Goal: Information Seeking & Learning: Find specific page/section

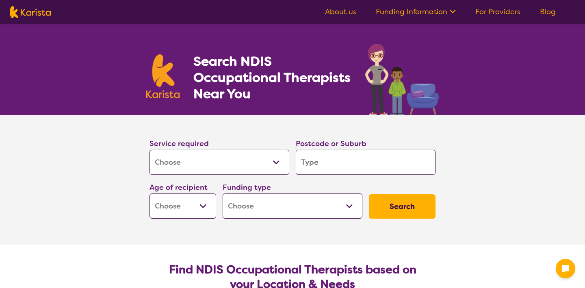
select select "[MEDICAL_DATA]"
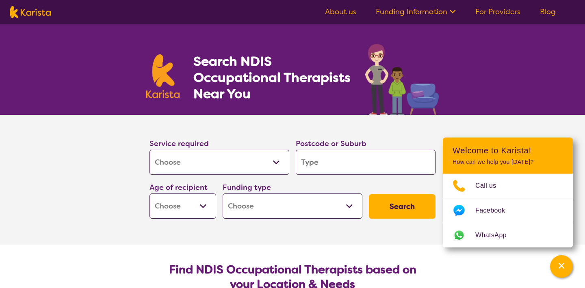
click at [330, 163] on input "search" at bounding box center [366, 162] width 140 height 25
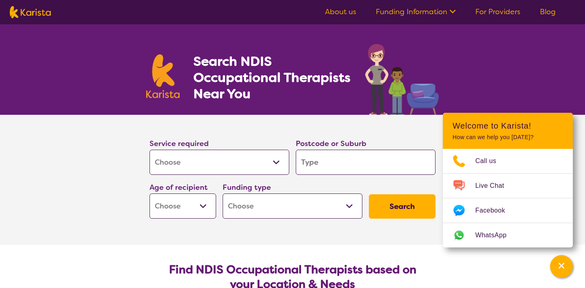
click at [323, 162] on input "search" at bounding box center [366, 162] width 140 height 25
type input "3"
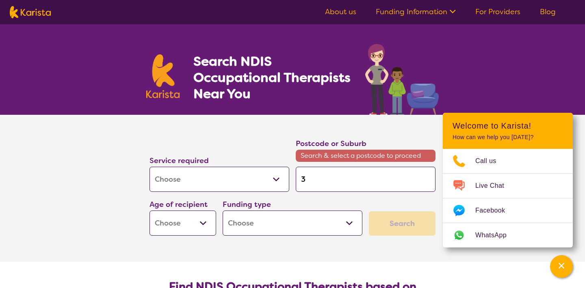
type input "30"
type input "303"
type input "3038"
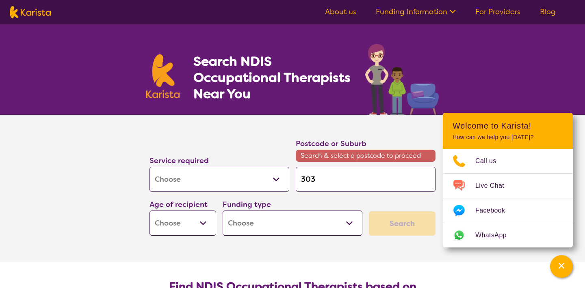
type input "3038"
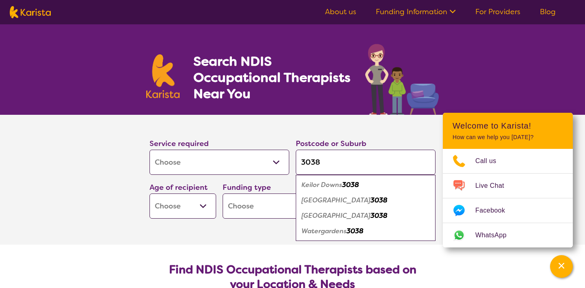
type input "3038"
click at [320, 215] on em "[GEOGRAPHIC_DATA]" at bounding box center [335, 215] width 69 height 9
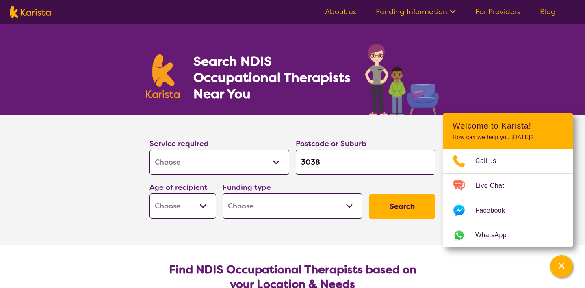
click at [210, 208] on select "Early Childhood - 0 to 9 Child - 10 to 11 Adolescent - 12 to 17 Adult - 18 to 6…" at bounding box center [182, 206] width 67 height 25
select select "CH"
click at [204, 208] on select "Early Childhood - 0 to 9 Child - 10 to 11 Adolescent - 12 to 17 Adult - 18 to 6…" at bounding box center [182, 206] width 67 height 25
click at [350, 205] on select "Home Care Package (HCP) National Disability Insurance Scheme (NDIS) I don't know" at bounding box center [292, 206] width 140 height 25
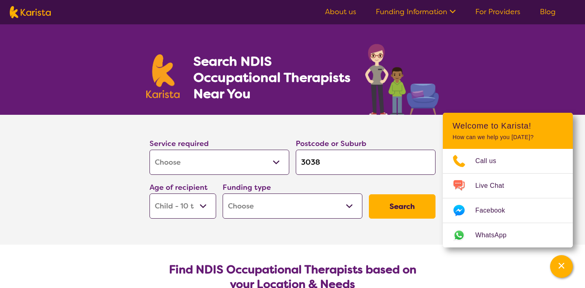
select select "i-don-t-know"
click at [393, 201] on button "Search" at bounding box center [402, 206] width 67 height 24
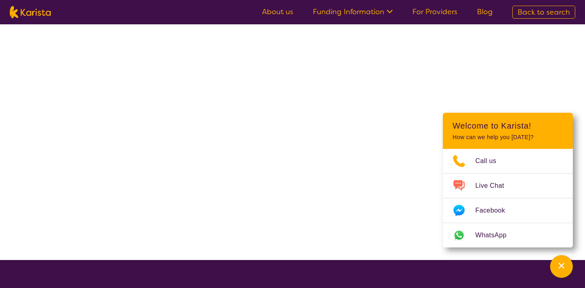
select select "[MEDICAL_DATA]"
select select "CH"
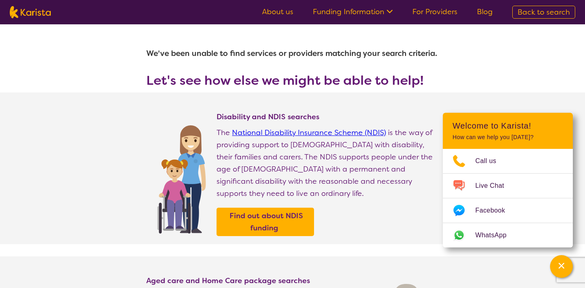
select select "[MEDICAL_DATA]"
select select "CH"
select select "i-don-t-know"
select select "[MEDICAL_DATA]"
select select "CH"
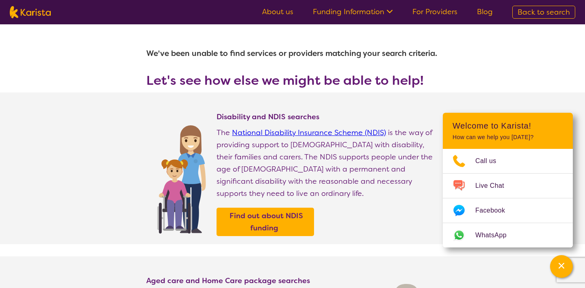
select select "i-don-t-know"
